Goal: Task Accomplishment & Management: Manage account settings

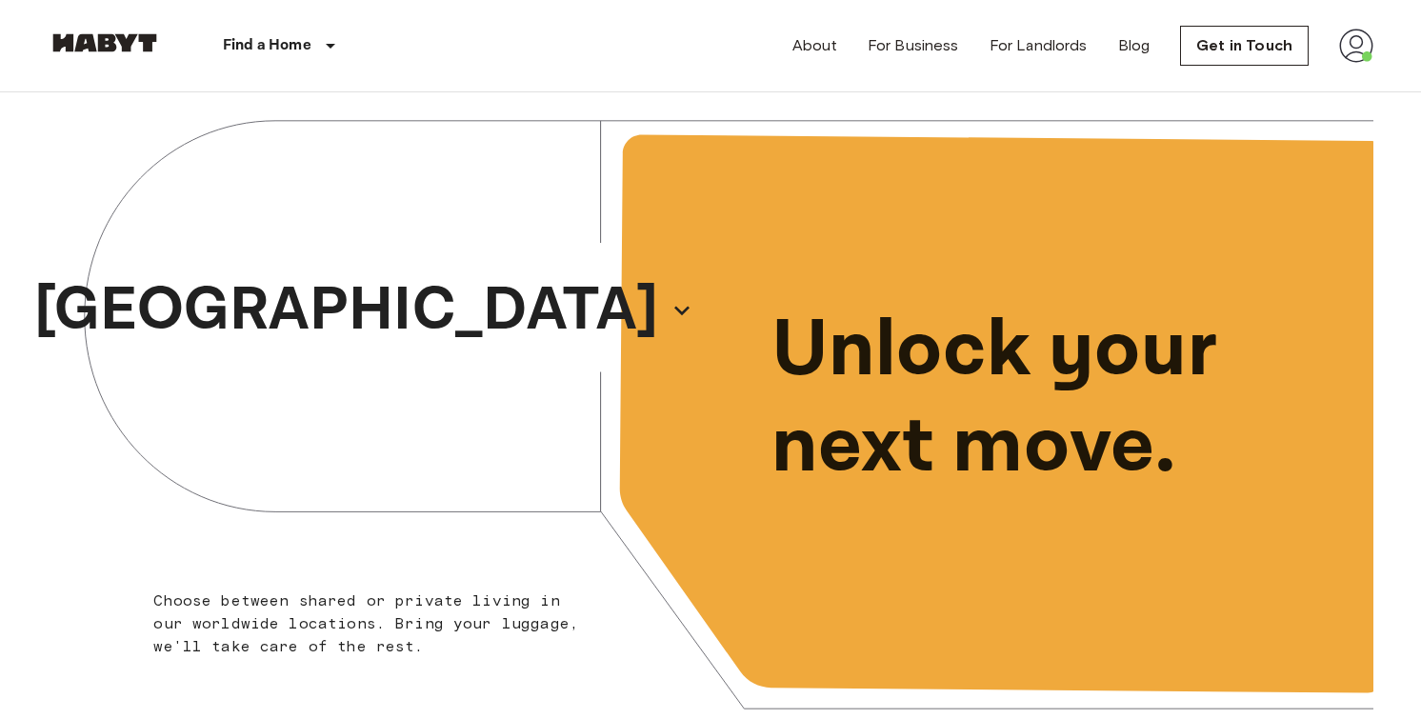
click at [1353, 55] on img at bounding box center [1356, 46] width 34 height 34
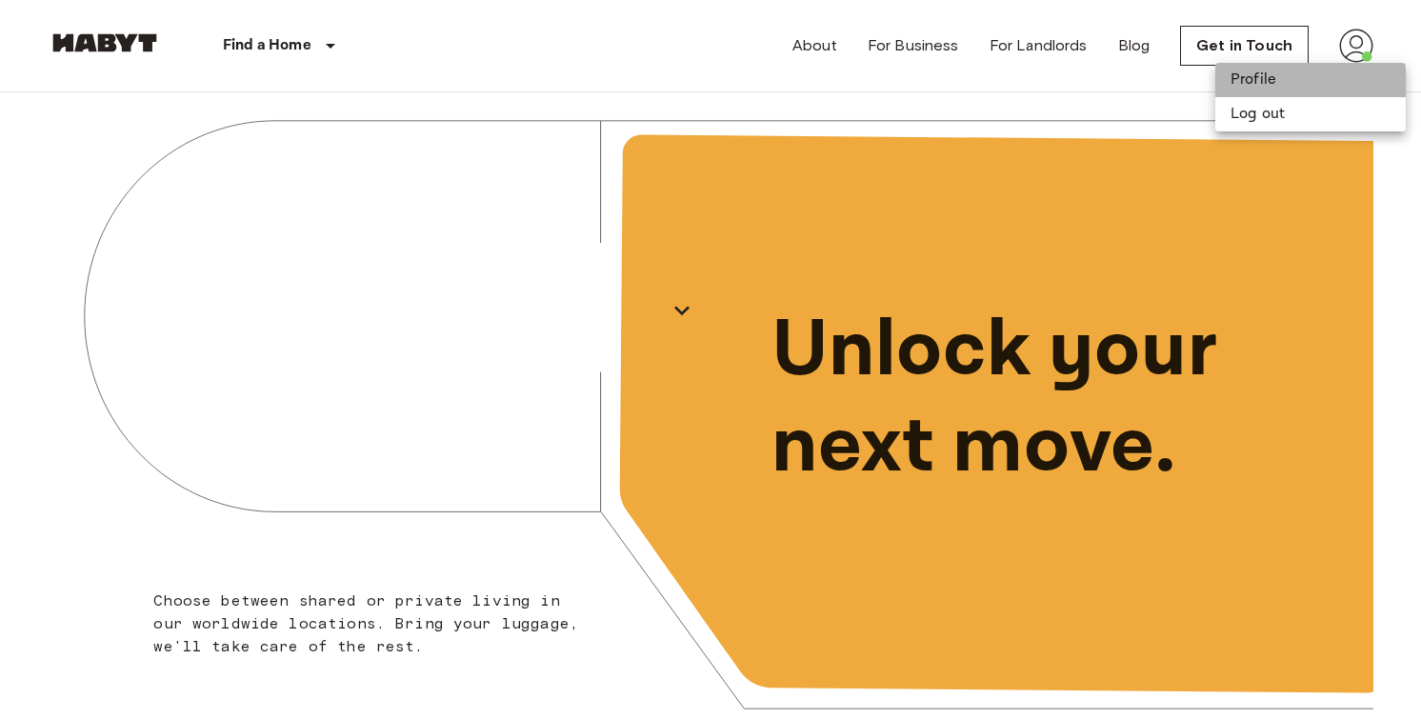
click at [1269, 88] on li "Profile" at bounding box center [1310, 80] width 190 height 34
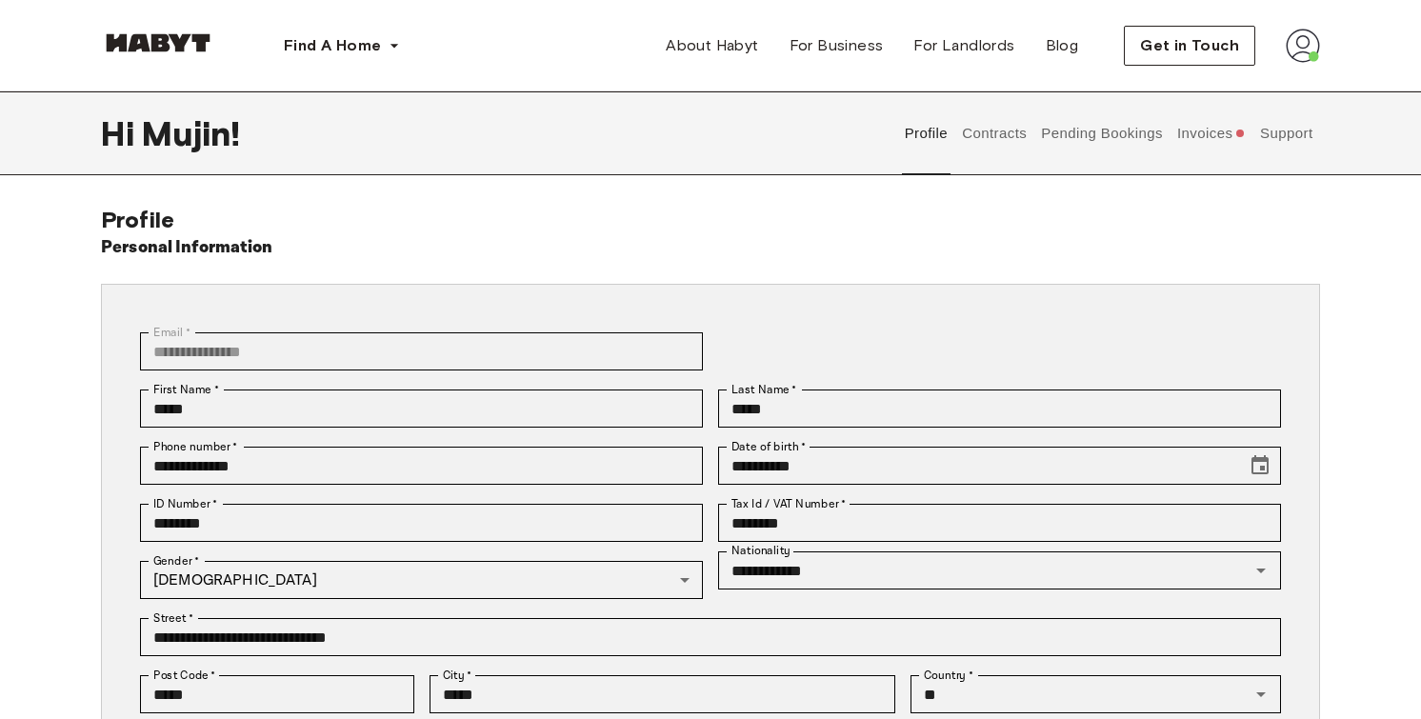
click at [1172, 124] on div "Profile Contracts Pending Bookings Invoices Support" at bounding box center [1108, 133] width 423 height 84
click at [1178, 131] on button "Invoices" at bounding box center [1210, 133] width 73 height 84
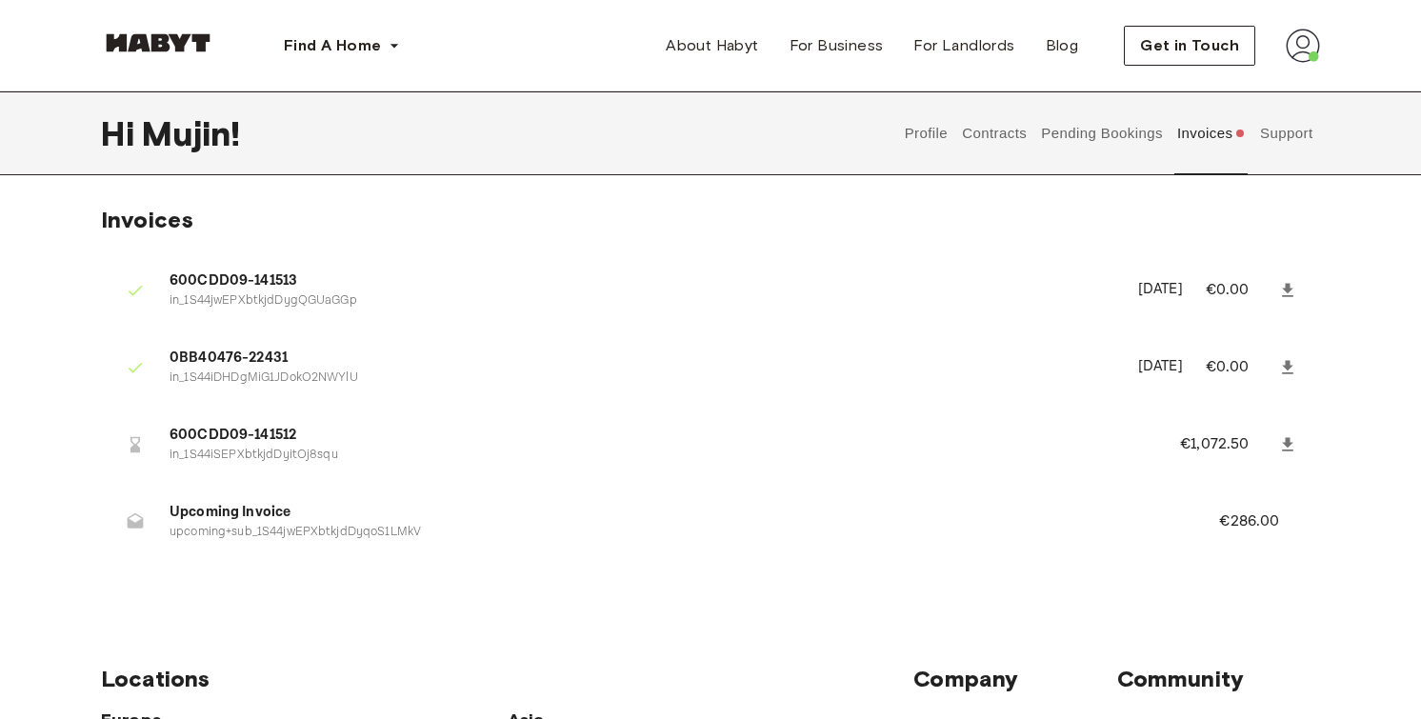
scroll to position [43, 0]
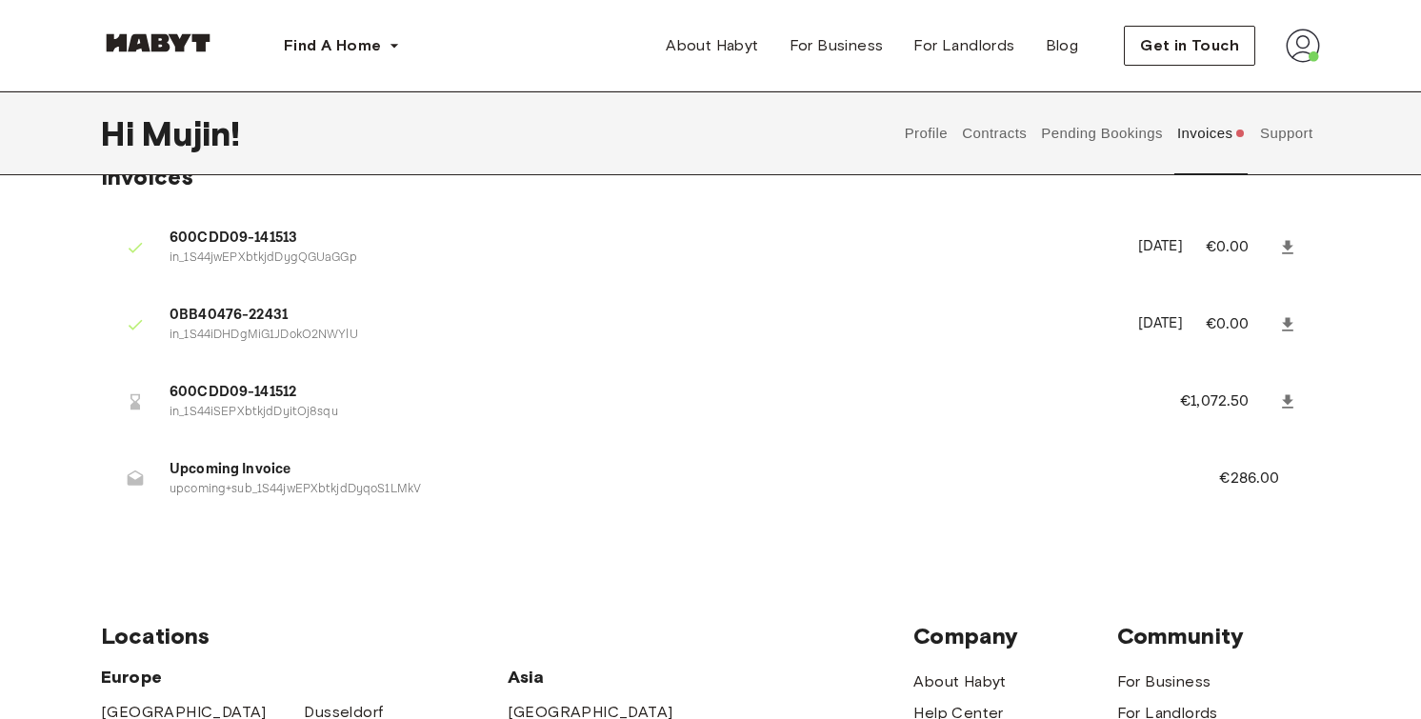
click at [1116, 127] on button "Pending Bookings" at bounding box center [1102, 133] width 127 height 84
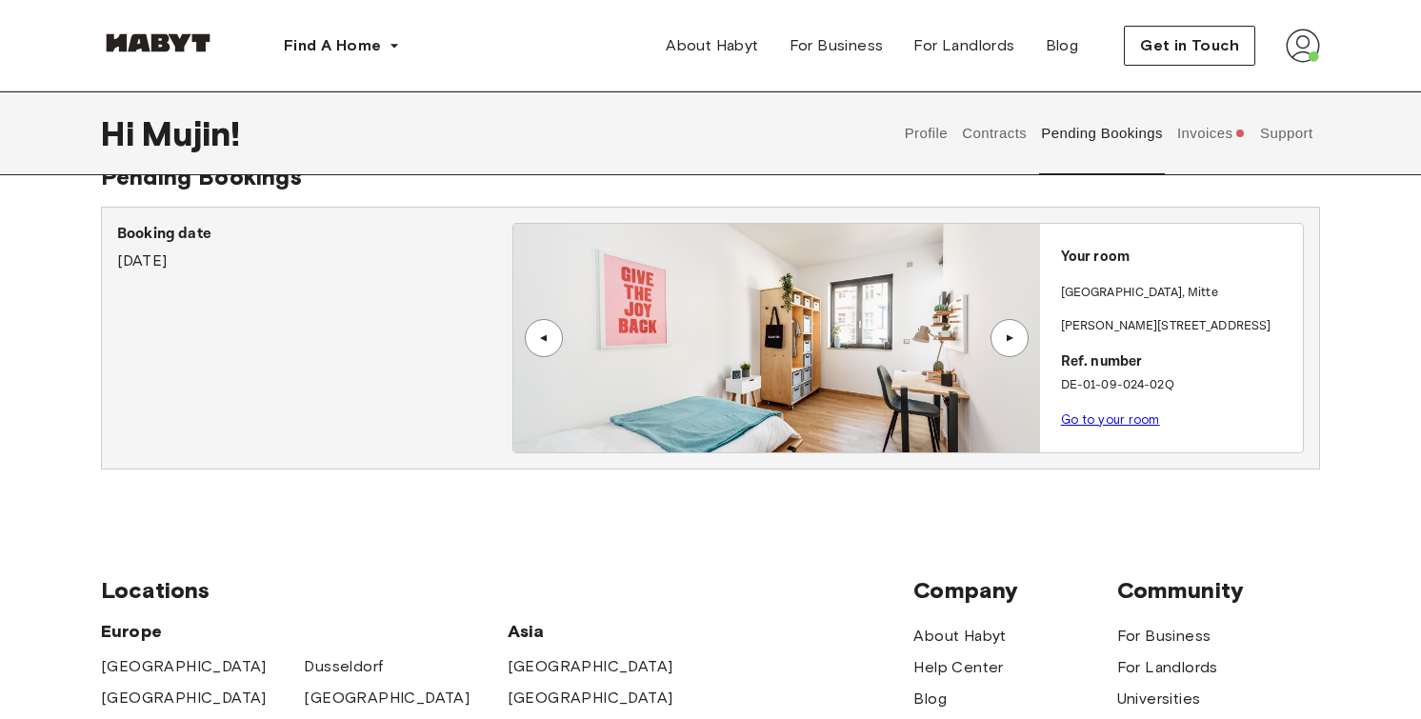
click at [998, 335] on div "▲" at bounding box center [1009, 338] width 38 height 38
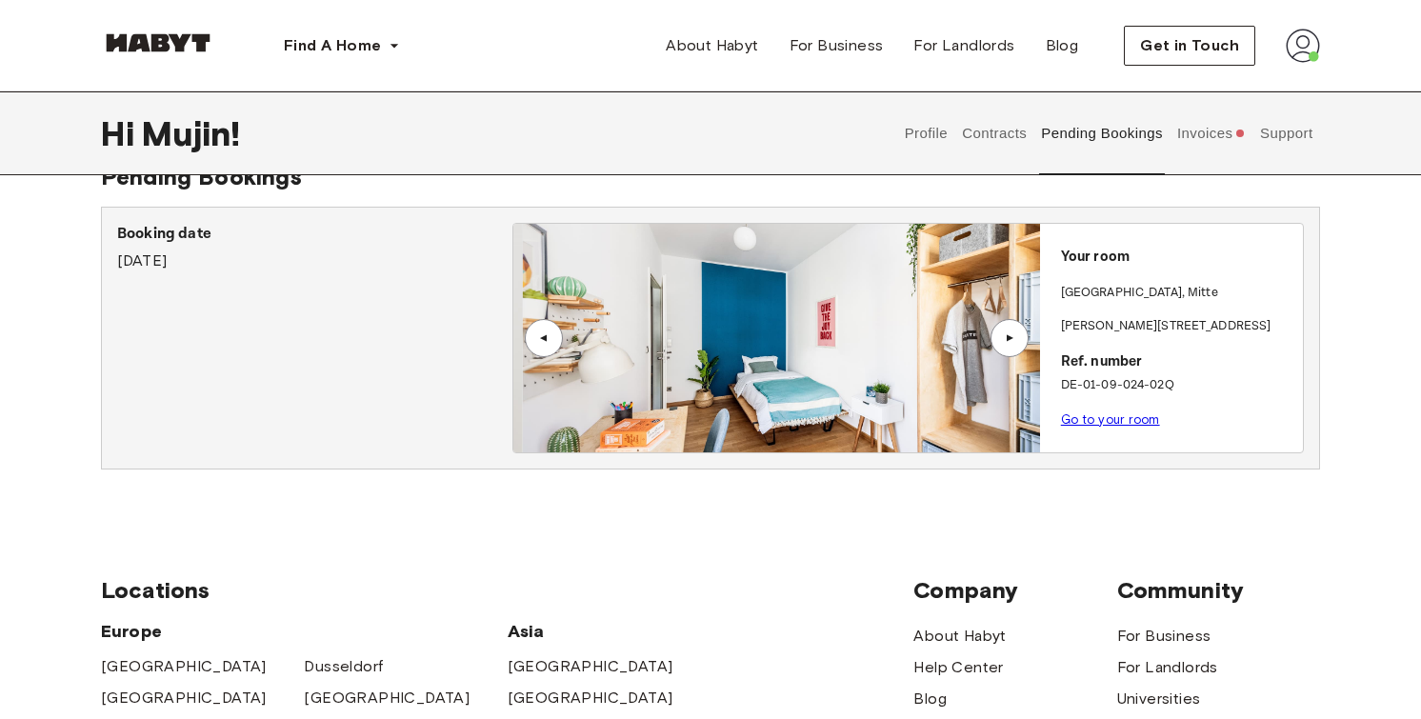
click at [998, 335] on div "▲" at bounding box center [1009, 338] width 38 height 38
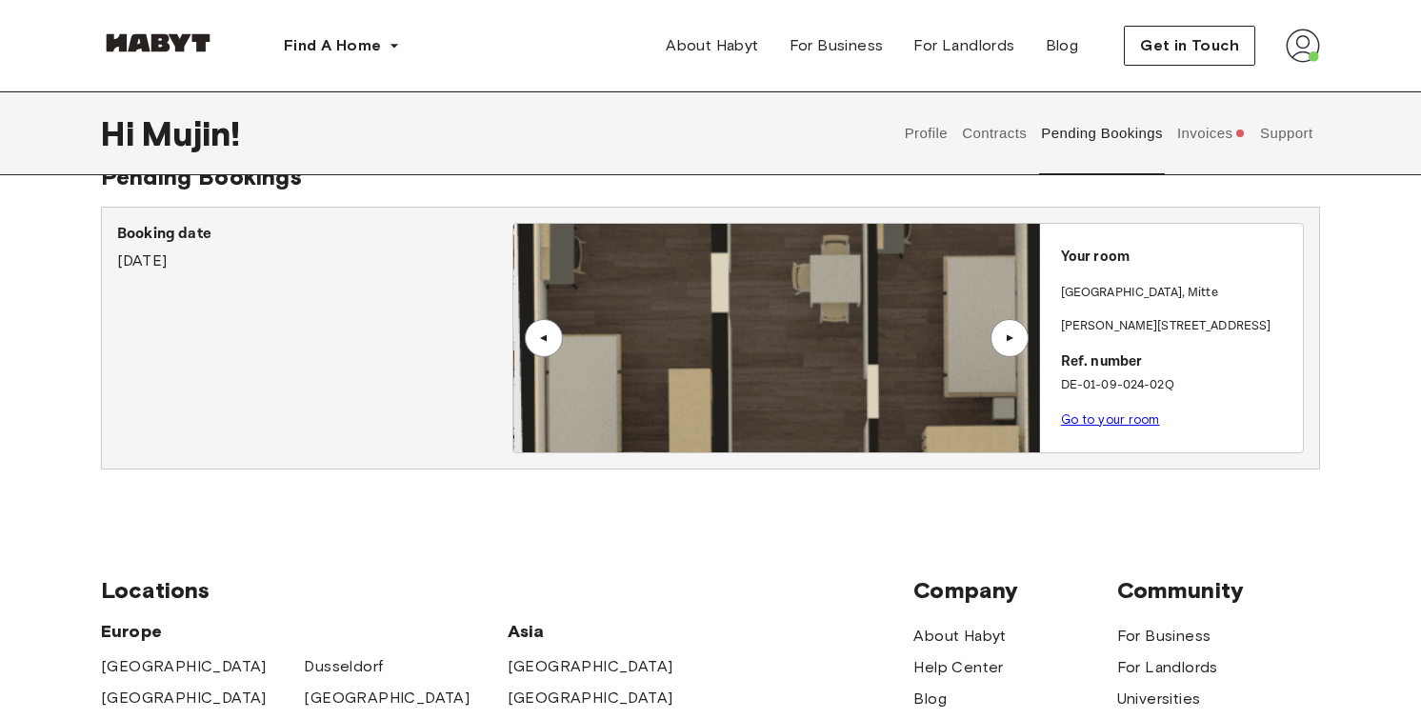
click at [998, 335] on div "▲" at bounding box center [1009, 338] width 38 height 38
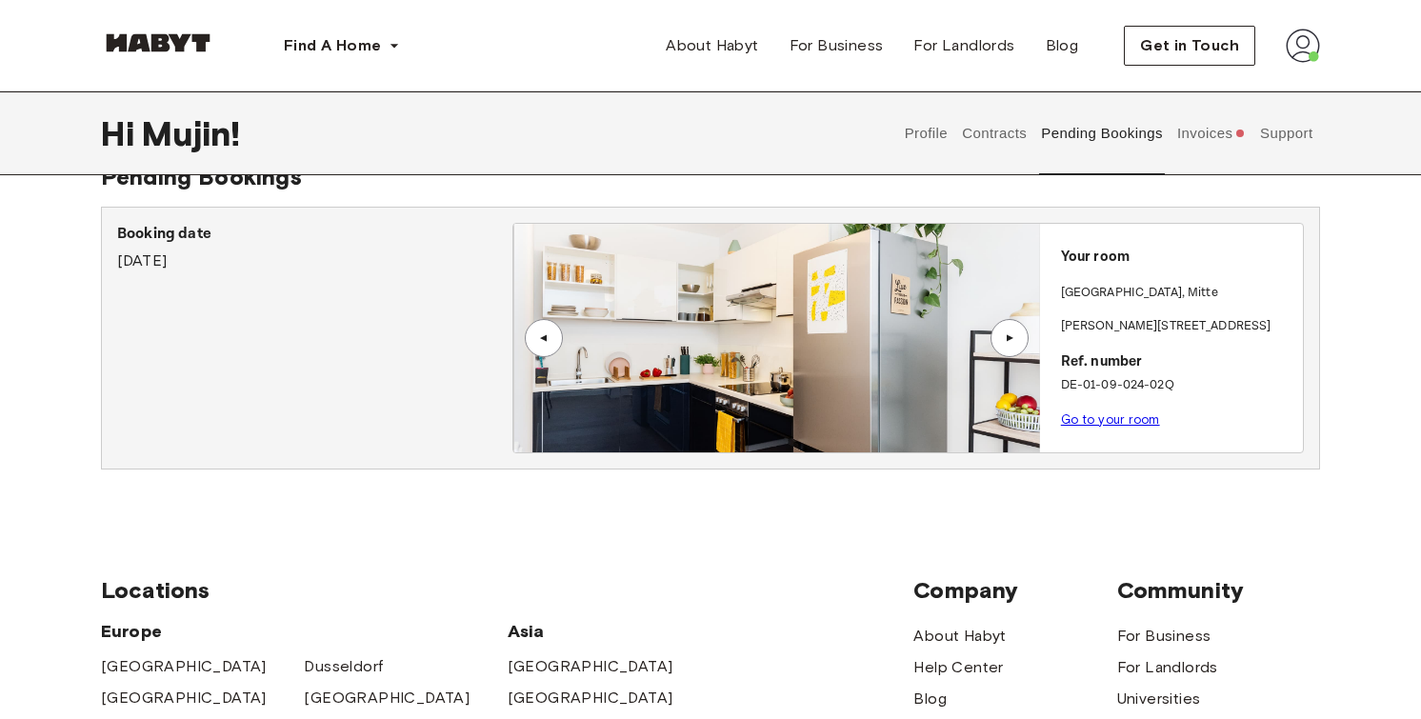
click at [998, 335] on div "▲" at bounding box center [1009, 338] width 38 height 38
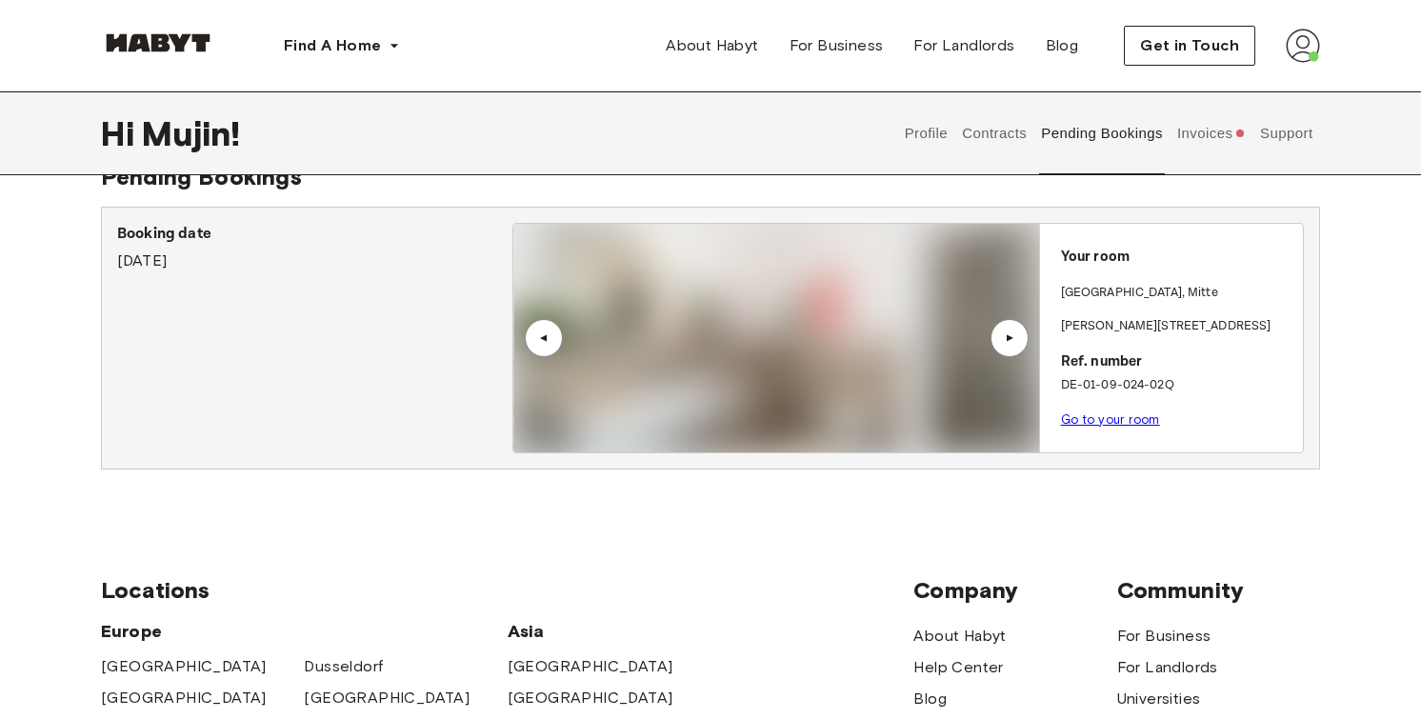
click at [1011, 144] on button "Contracts" at bounding box center [995, 133] width 70 height 84
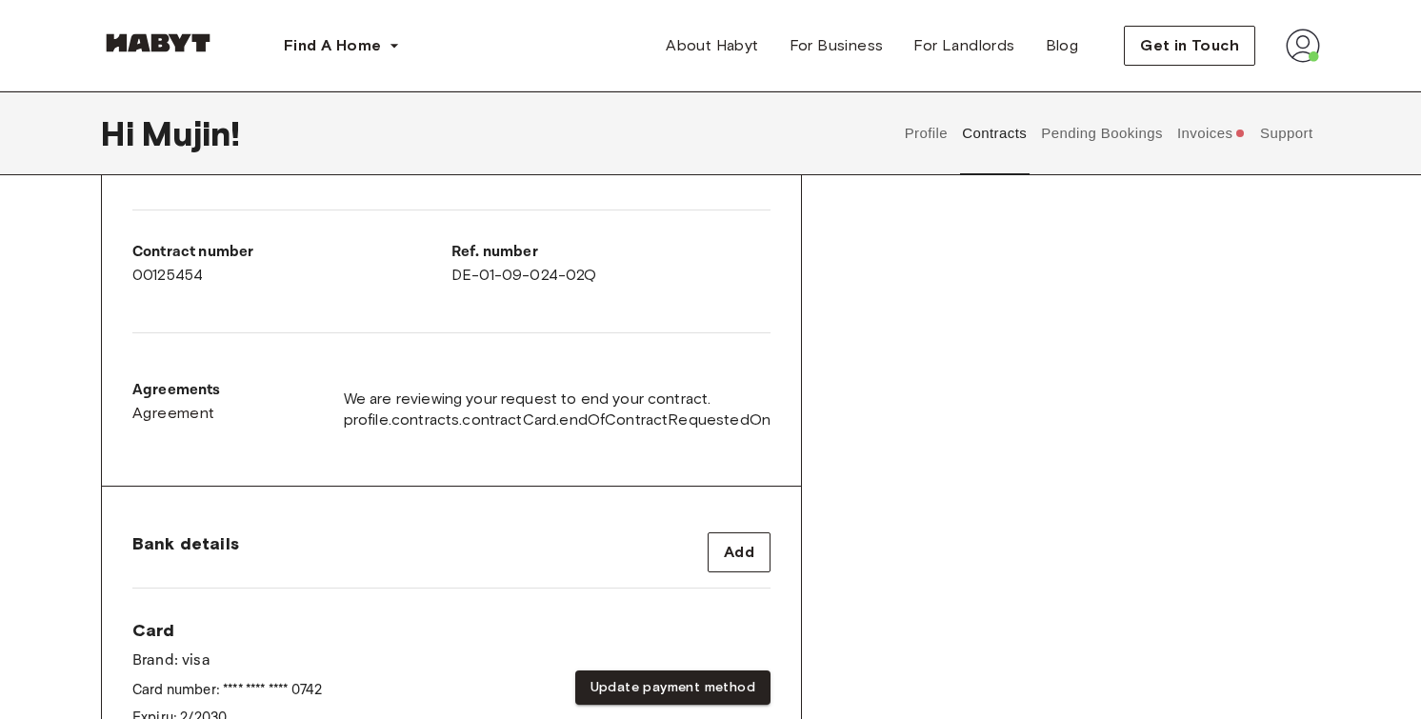
scroll to position [348, 0]
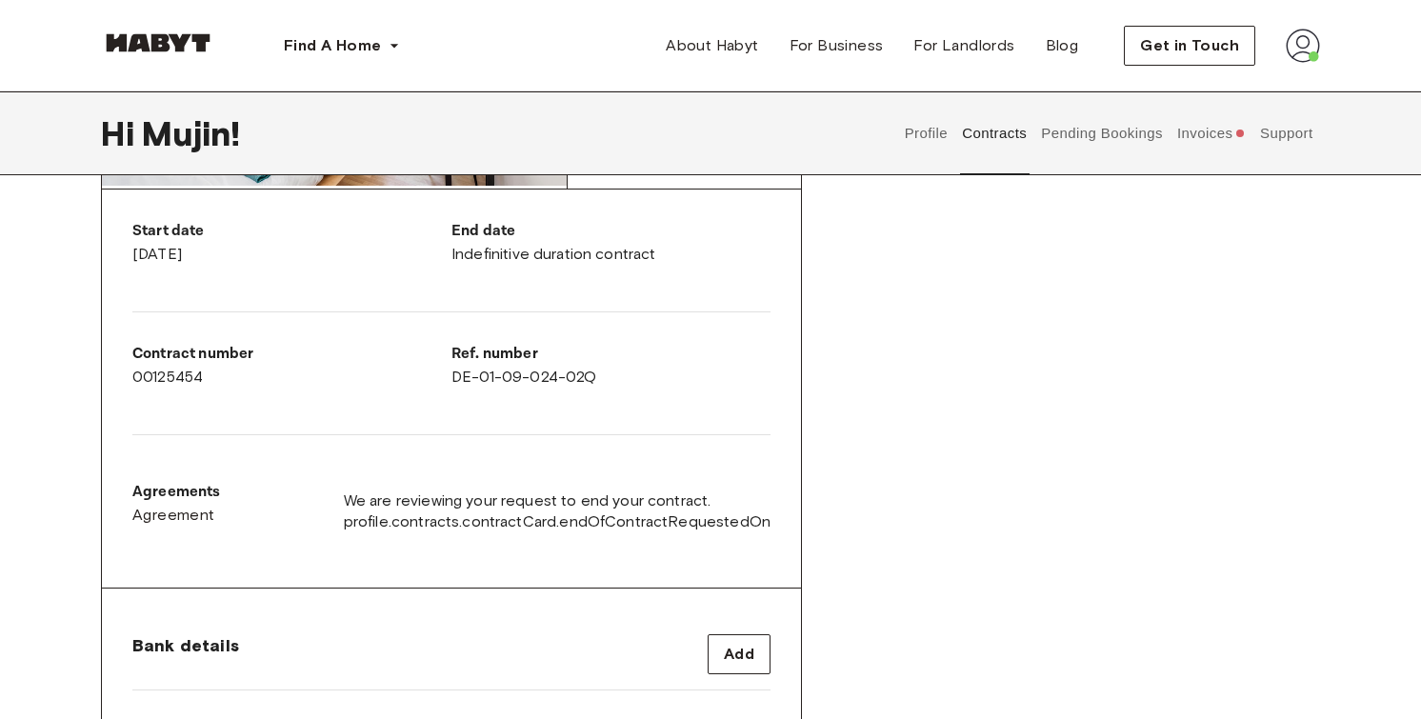
click at [1123, 138] on button "Pending Bookings" at bounding box center [1102, 133] width 127 height 84
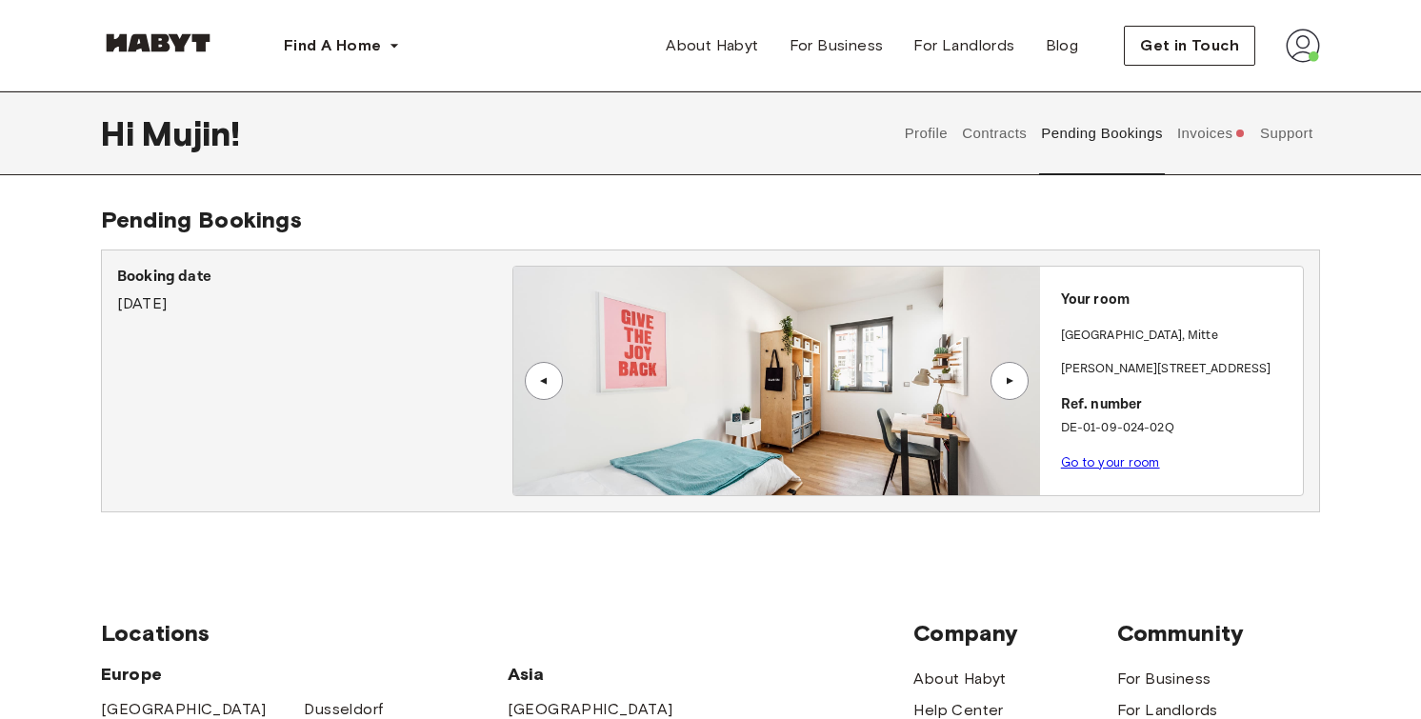
click at [181, 306] on div "Booking date September 5th, 2025" at bounding box center [314, 291] width 395 height 50
drag, startPoint x: 129, startPoint y: 296, endPoint x: 266, endPoint y: 296, distance: 136.2
click at [266, 296] on div "Booking date September 5th, 2025" at bounding box center [314, 291] width 395 height 50
click at [268, 296] on div "Booking date September 5th, 2025" at bounding box center [314, 291] width 395 height 50
drag, startPoint x: 185, startPoint y: 286, endPoint x: 255, endPoint y: 287, distance: 70.5
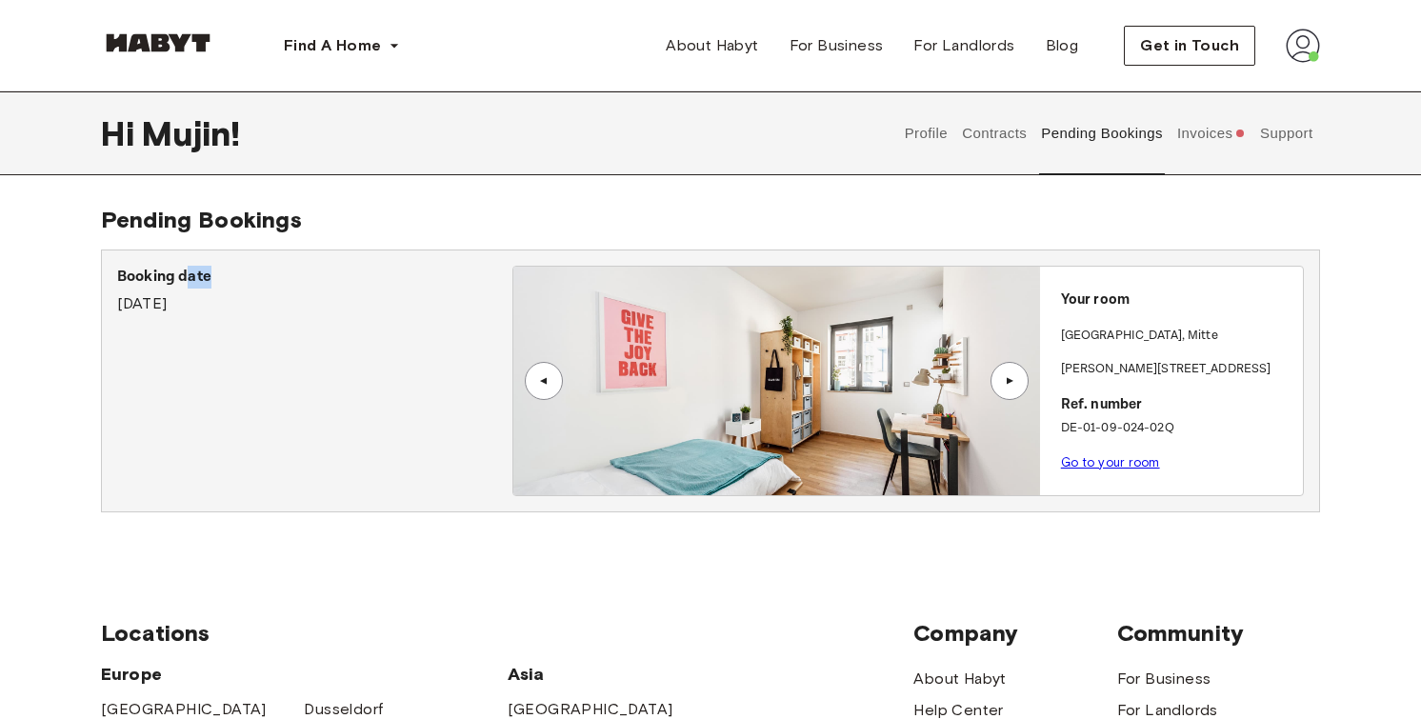
click at [247, 286] on p "Booking date" at bounding box center [314, 277] width 395 height 23
click at [255, 287] on p "Booking date" at bounding box center [314, 277] width 395 height 23
click at [1122, 419] on p "DE-01-09-024-02Q" at bounding box center [1178, 428] width 234 height 19
drag, startPoint x: 1089, startPoint y: 399, endPoint x: 1143, endPoint y: 403, distance: 53.5
click at [1141, 403] on p "Ref. number" at bounding box center [1178, 405] width 234 height 22
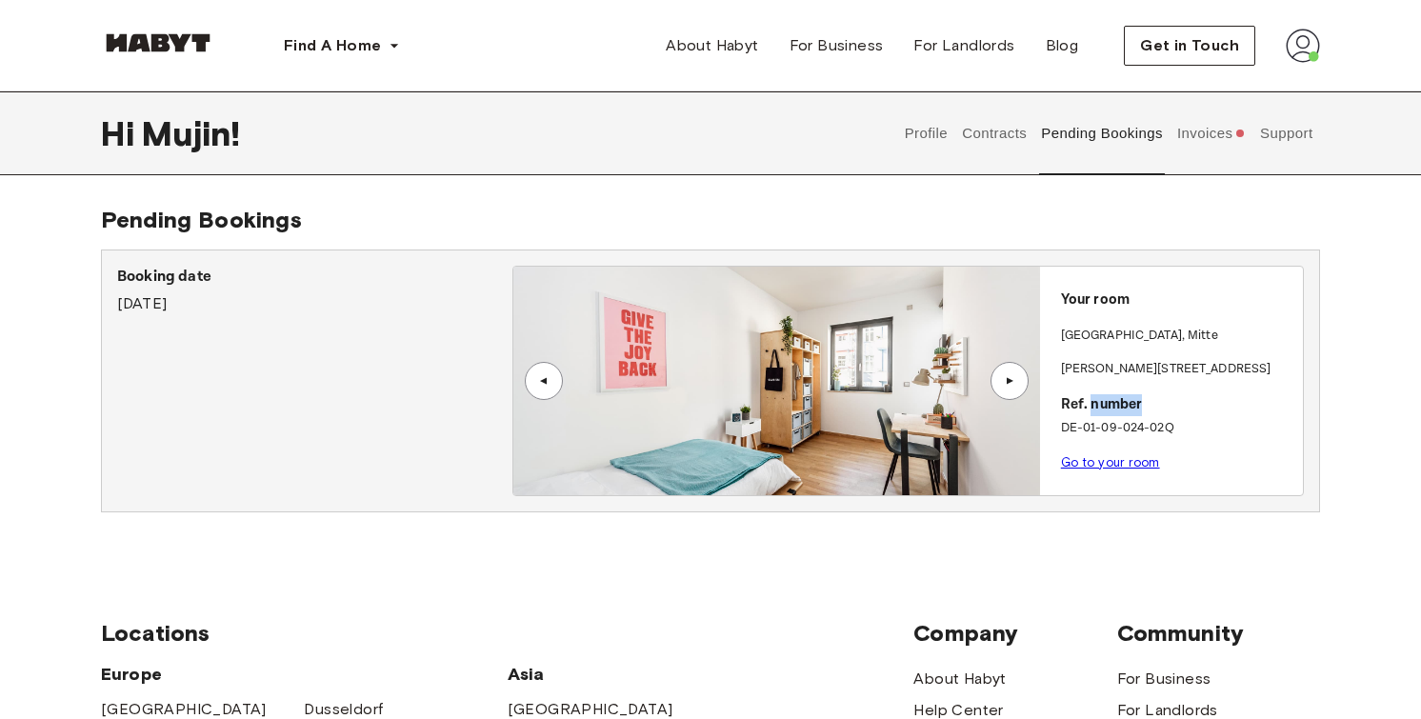
click at [1143, 403] on p "Ref. number" at bounding box center [1178, 405] width 234 height 22
click at [1288, 130] on button "Support" at bounding box center [1286, 133] width 58 height 84
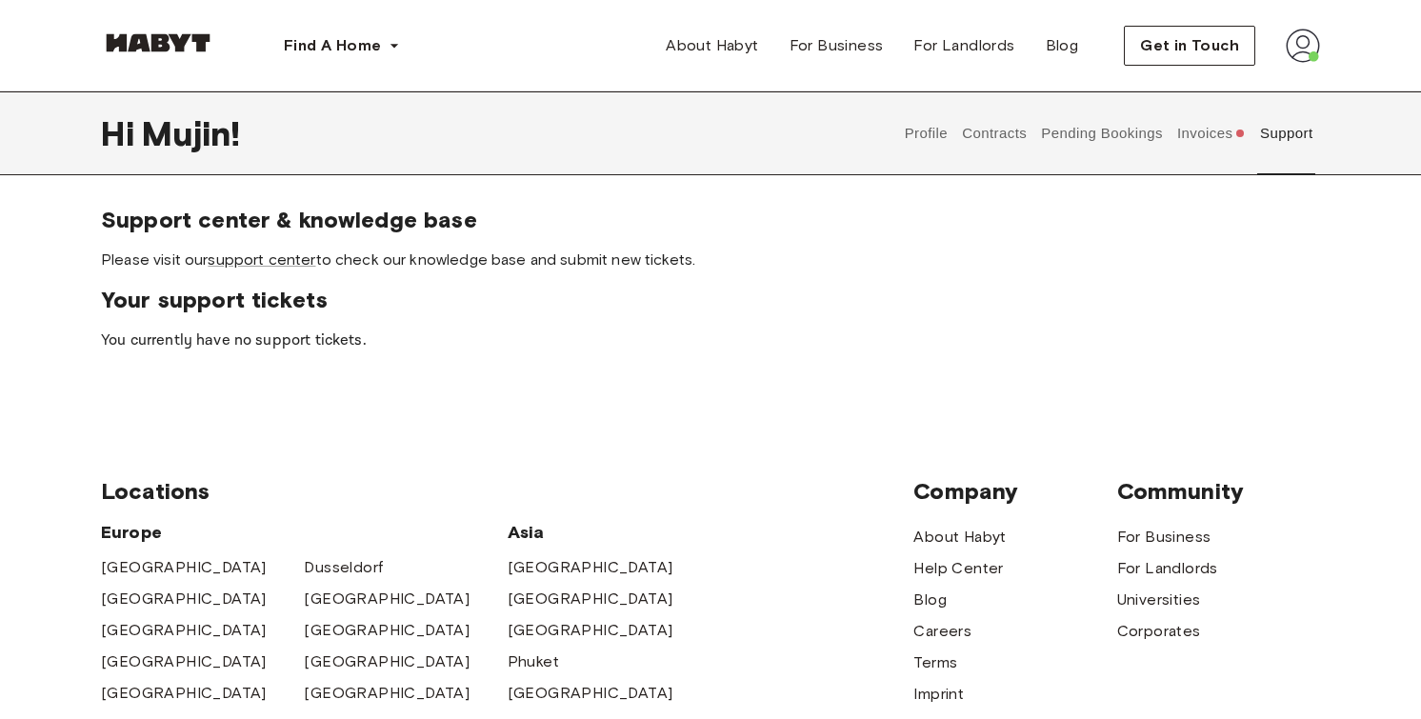
drag, startPoint x: 101, startPoint y: 259, endPoint x: 351, endPoint y: 268, distance: 250.6
click at [351, 268] on span "Please visit our support center to check our knowledge base and submit new tick…" at bounding box center [710, 259] width 1219 height 21
drag, startPoint x: 104, startPoint y: 336, endPoint x: 314, endPoint y: 358, distance: 211.6
click at [314, 358] on div "Support center & knowledge base Please visit our support center to check our kn…" at bounding box center [710, 303] width 1421 height 195
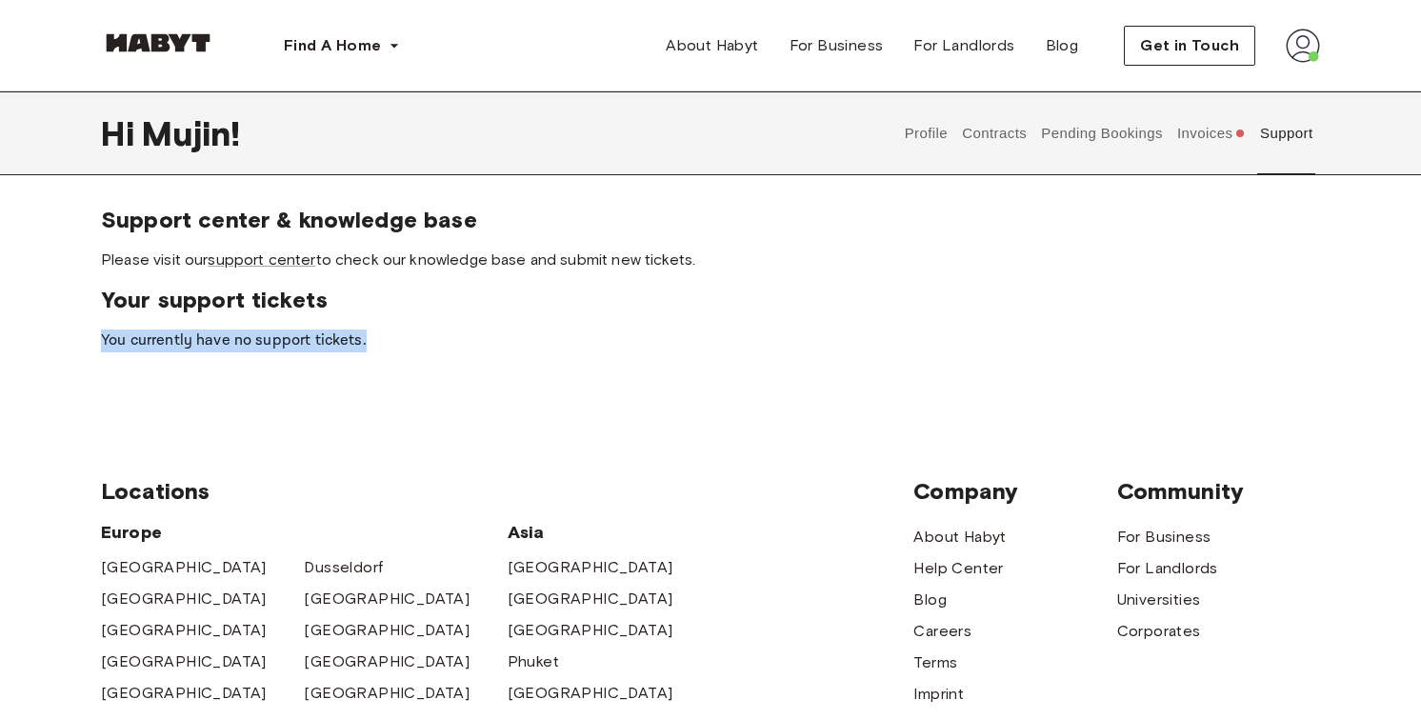
click at [314, 358] on div "Support center & knowledge base Please visit our support center to check our kn…" at bounding box center [710, 303] width 1421 height 195
click at [1210, 145] on button "Invoices" at bounding box center [1210, 133] width 73 height 84
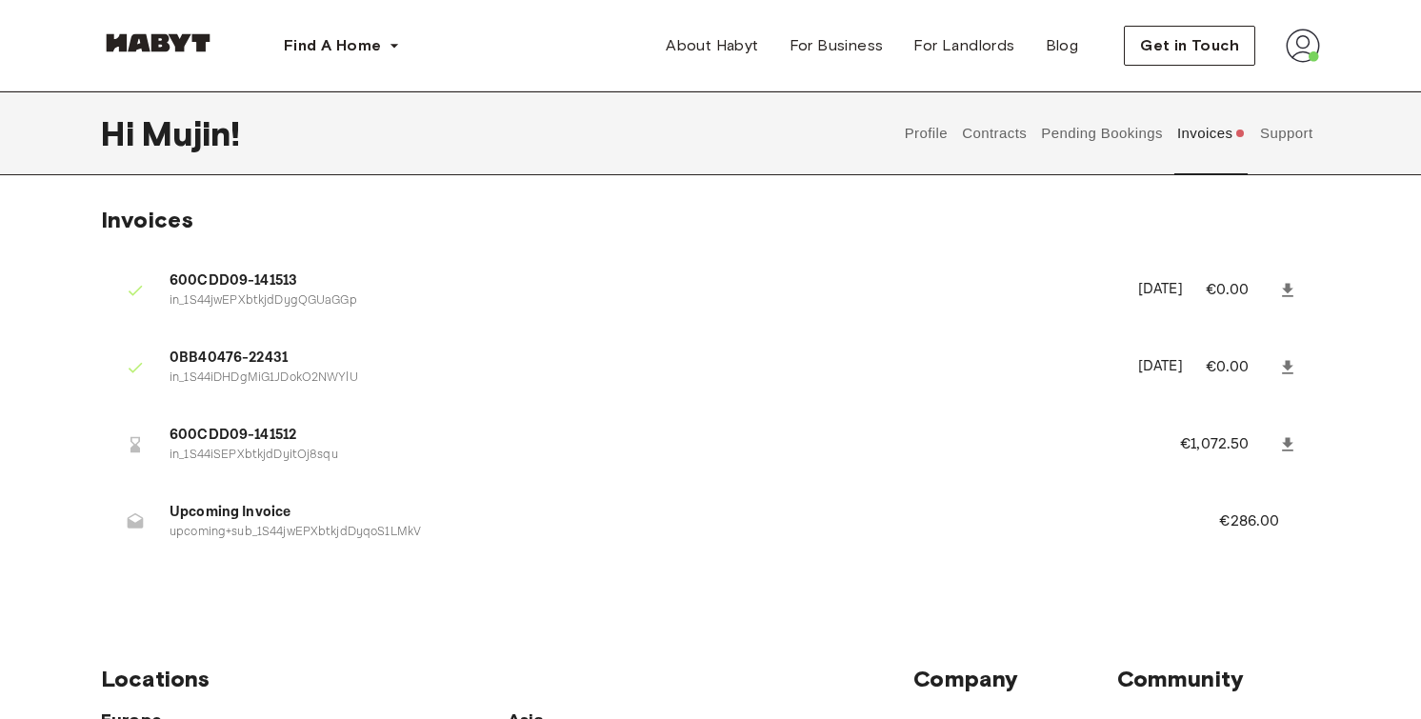
click at [1215, 429] on li "600CDD09-141512 in_1S44iSEPXbtkjdDyitOj8squ €1,072.50" at bounding box center [710, 444] width 1219 height 66
click at [1188, 451] on p "€1,072.50" at bounding box center [1227, 444] width 94 height 23
drag, startPoint x: 1169, startPoint y: 446, endPoint x: 1243, endPoint y: 446, distance: 73.3
click at [1243, 446] on li "600CDD09-141512 in_1S44iSEPXbtkjdDyitOj8squ €1,072.50" at bounding box center [710, 444] width 1219 height 66
click at [1243, 446] on p "€1,072.50" at bounding box center [1227, 444] width 94 height 23
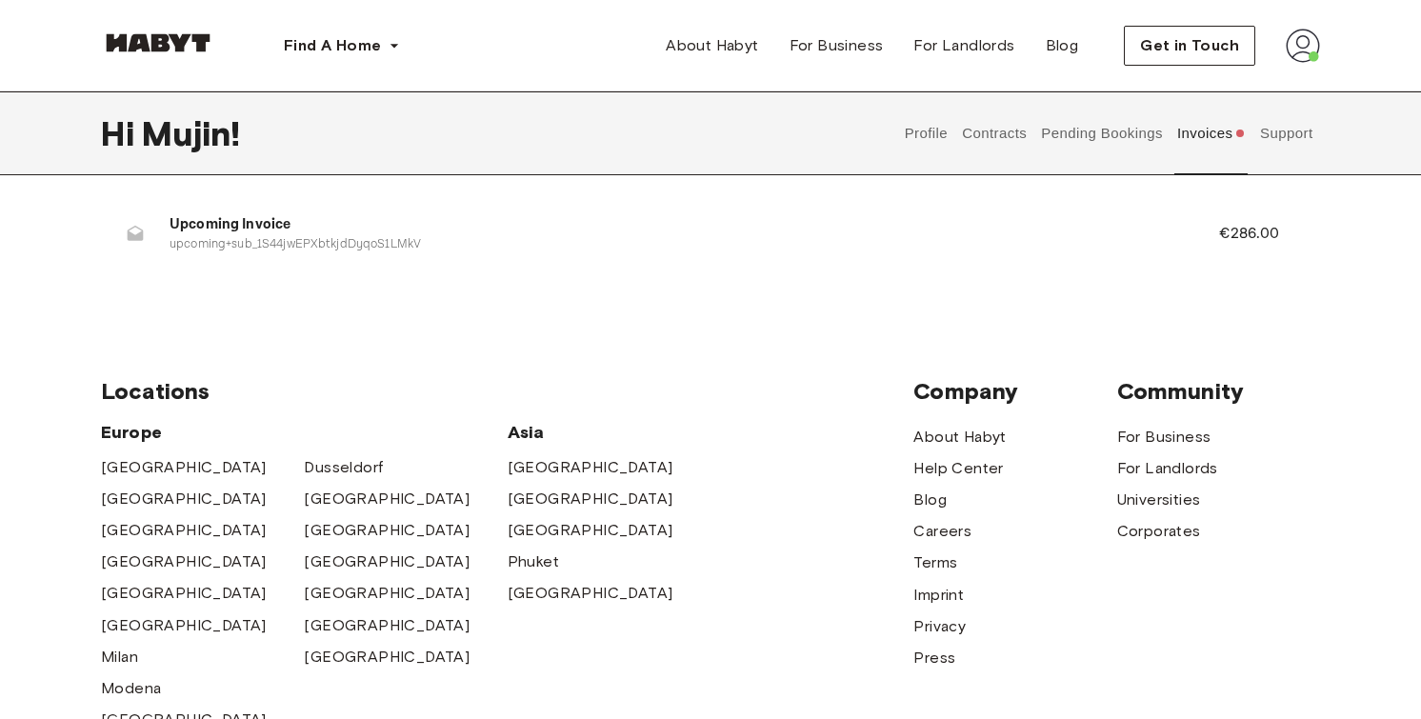
scroll to position [44, 0]
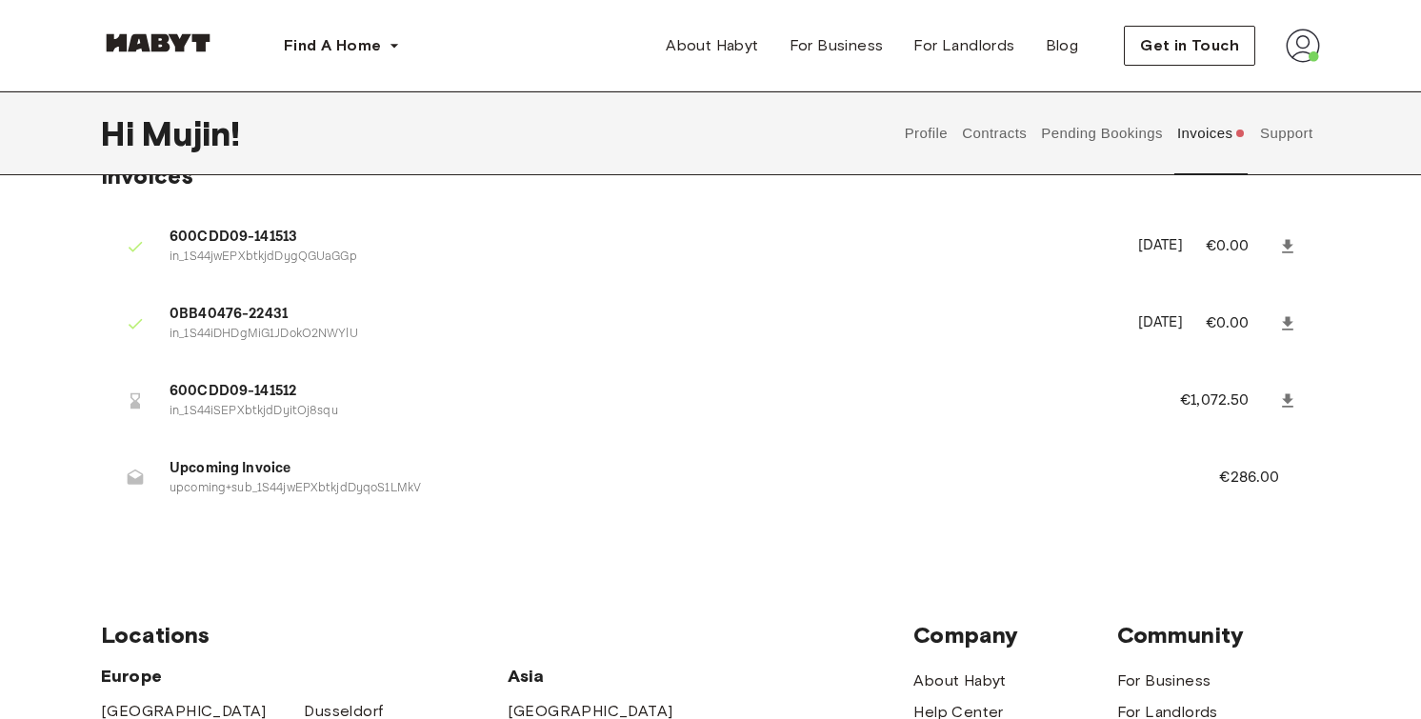
click at [138, 391] on icon at bounding box center [135, 400] width 19 height 19
click at [194, 393] on span "600CDD09-141512" at bounding box center [651, 392] width 964 height 22
click at [201, 393] on span "600CDD09-141512" at bounding box center [651, 392] width 964 height 22
click at [220, 468] on span "Upcoming Invoice" at bounding box center [671, 469] width 1004 height 22
drag, startPoint x: 220, startPoint y: 468, endPoint x: 398, endPoint y: 468, distance: 178.0
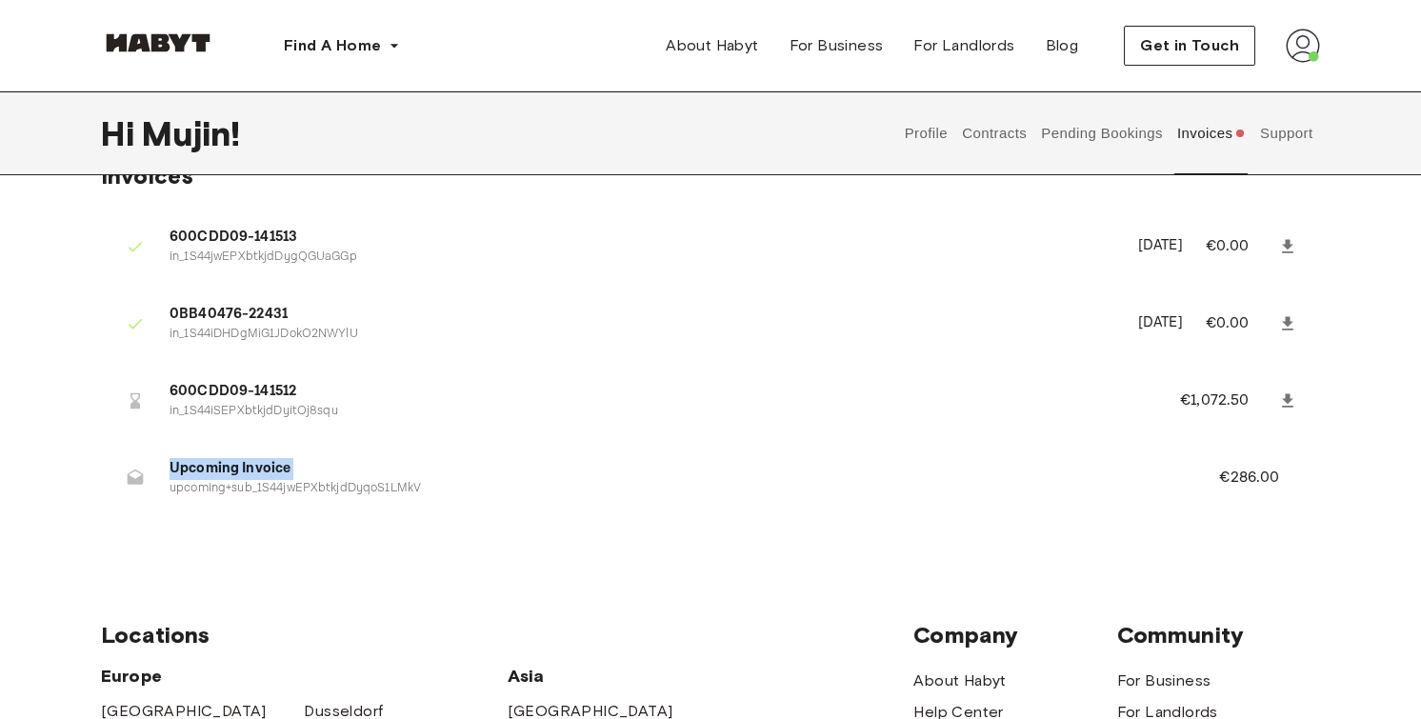
click at [398, 468] on span "Upcoming Invoice" at bounding box center [671, 469] width 1004 height 22
click at [1282, 406] on icon at bounding box center [1287, 400] width 19 height 19
click at [1013, 254] on p "in_1S44jwEPXbtkjdDygQGUaGGp" at bounding box center [641, 258] width 945 height 18
click at [1020, 134] on button "Contracts" at bounding box center [995, 133] width 70 height 84
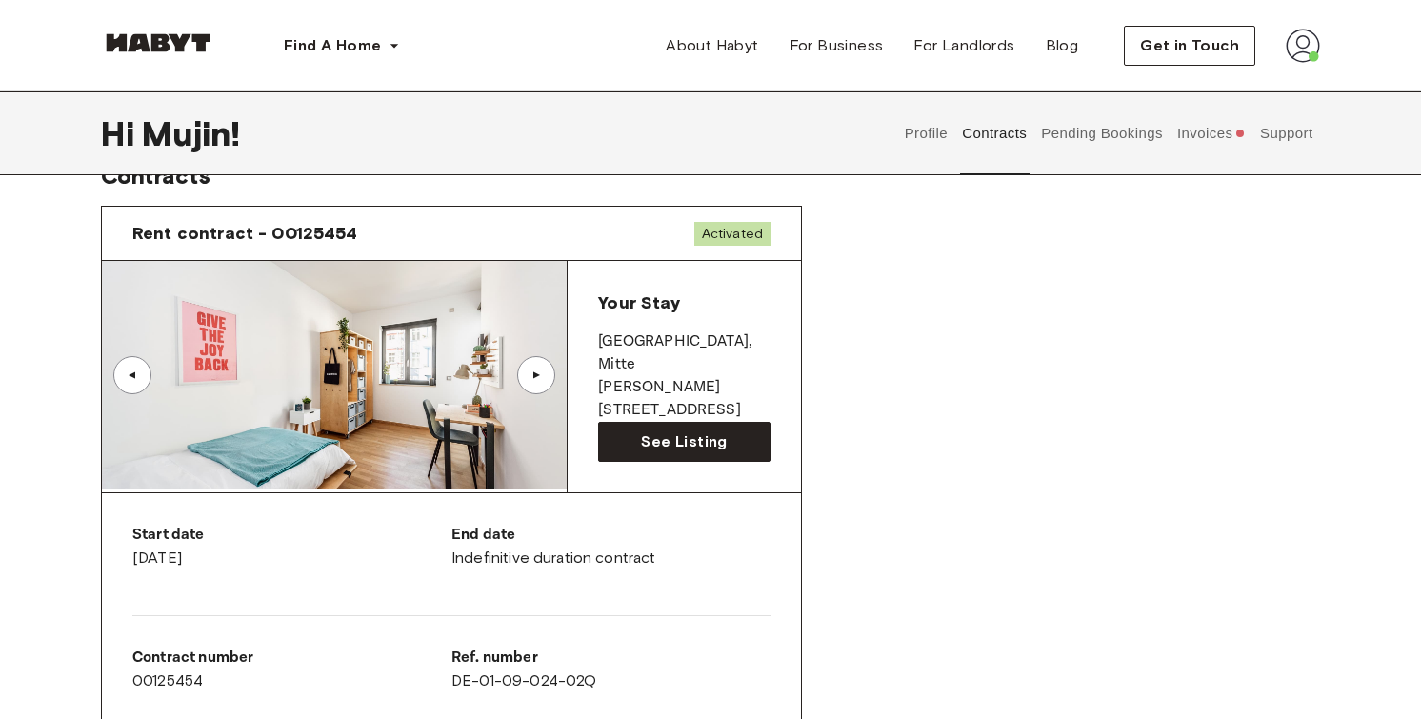
scroll to position [164, 0]
